Goal: Information Seeking & Learning: Find contact information

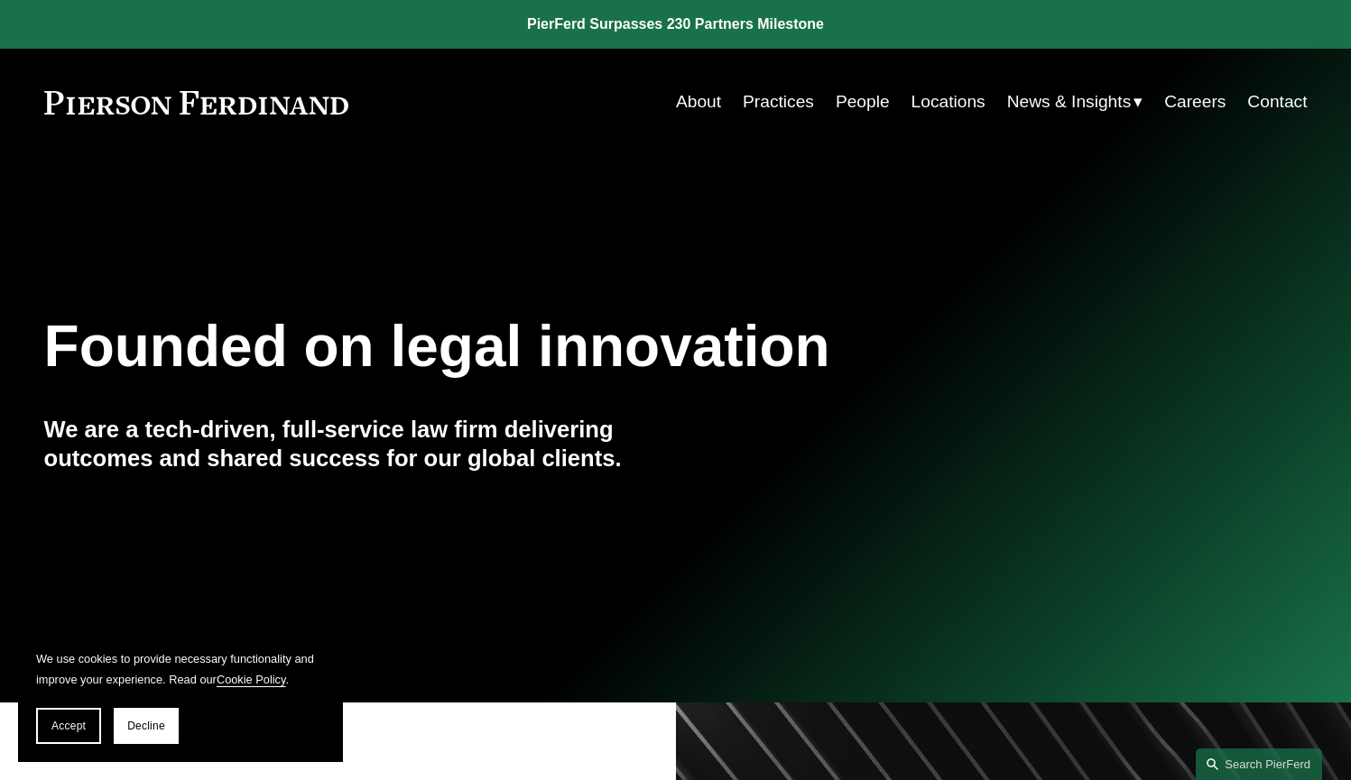
click at [658, 104] on link "Contact" at bounding box center [1277, 102] width 60 height 34
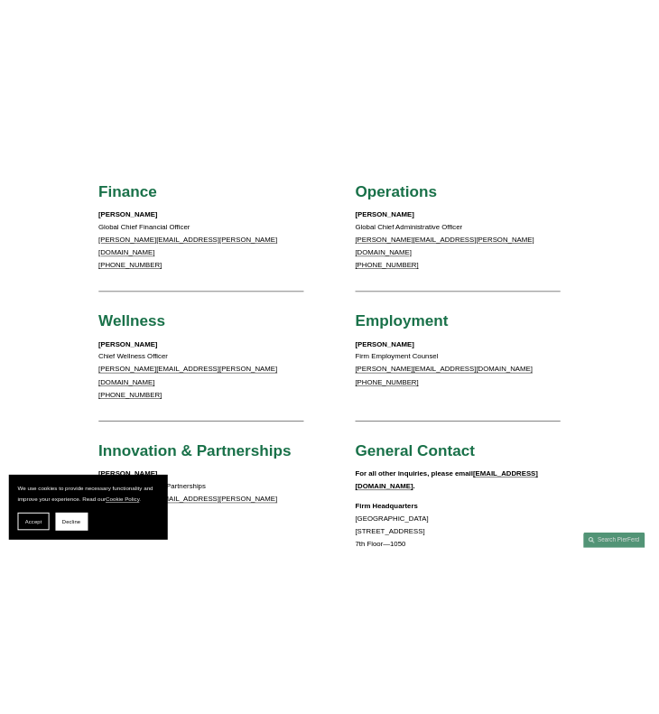
scroll to position [1120, 0]
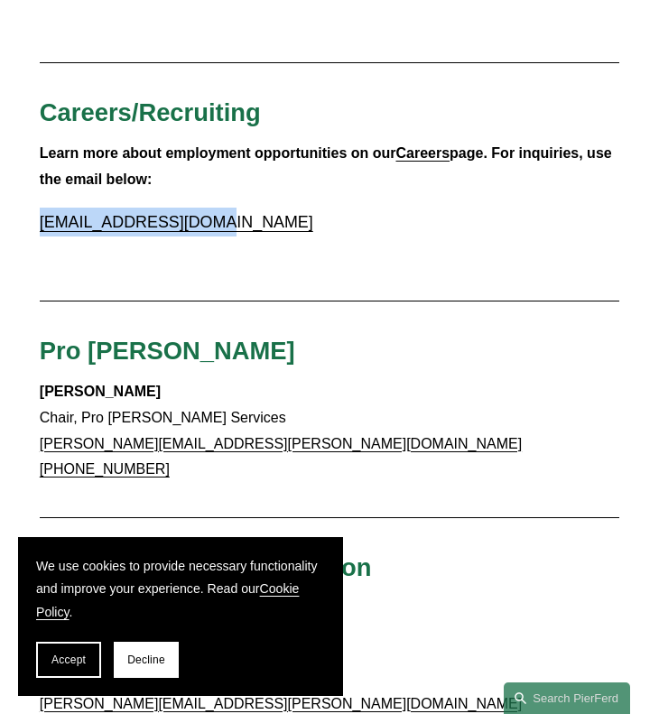
drag, startPoint x: 217, startPoint y: 225, endPoint x: 32, endPoint y: 217, distance: 186.0
click at [32, 217] on div "Client Inquiries For all client inquiries, please use the email below: inquirie…" at bounding box center [329, 628] width 659 height 3096
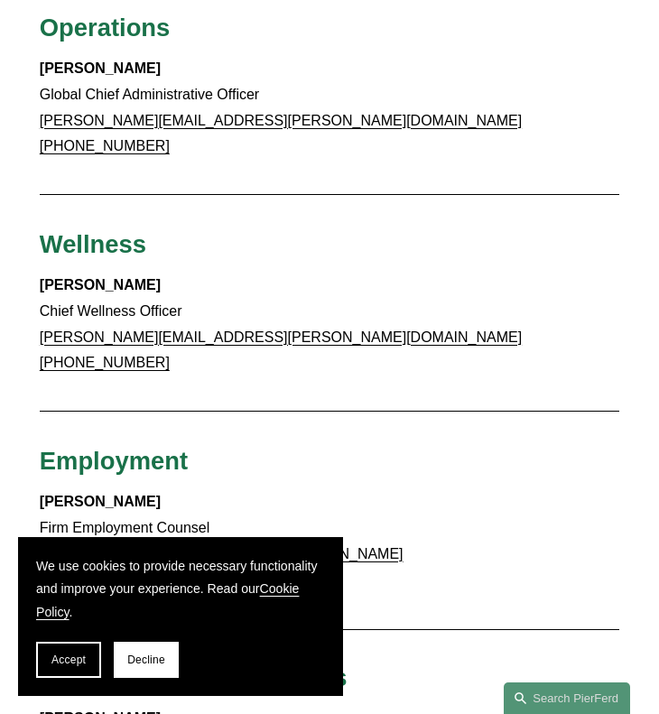
scroll to position [2145, 0]
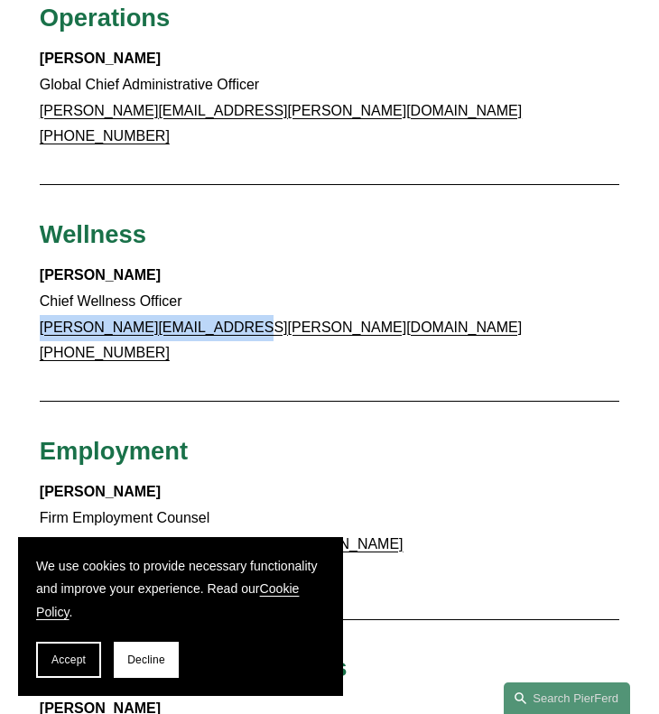
drag, startPoint x: 244, startPoint y: 321, endPoint x: 37, endPoint y: 321, distance: 206.6
copy link "justin.nahama@pierferd.com"
